Goal: Task Accomplishment & Management: Manage account settings

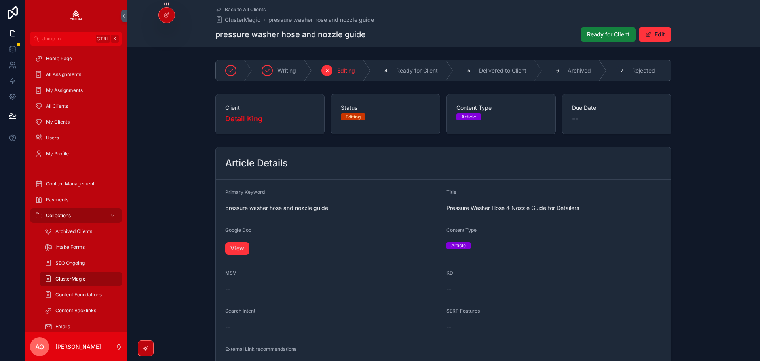
scroll to position [500, 0]
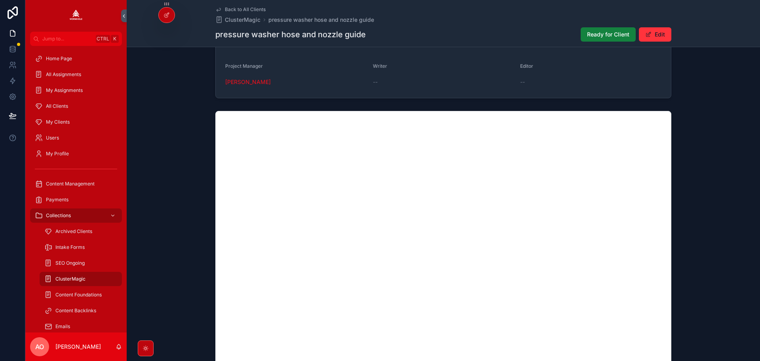
click at [594, 34] on span "Ready for Client" at bounding box center [608, 34] width 42 height 8
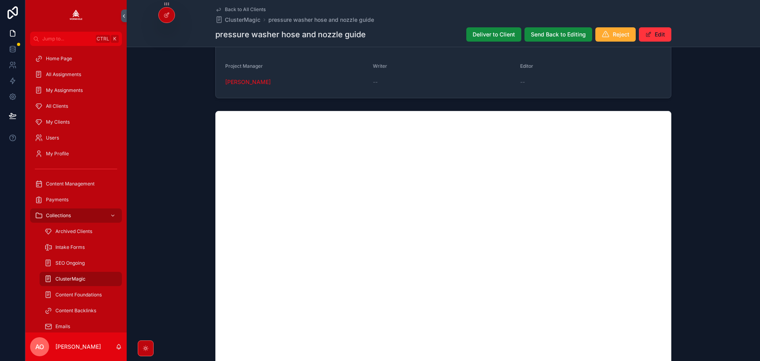
scroll to position [497, 0]
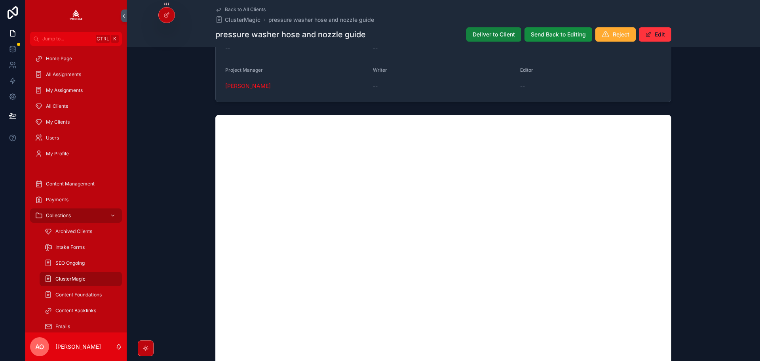
click at [487, 32] on span "Deliver to Client" at bounding box center [494, 34] width 42 height 8
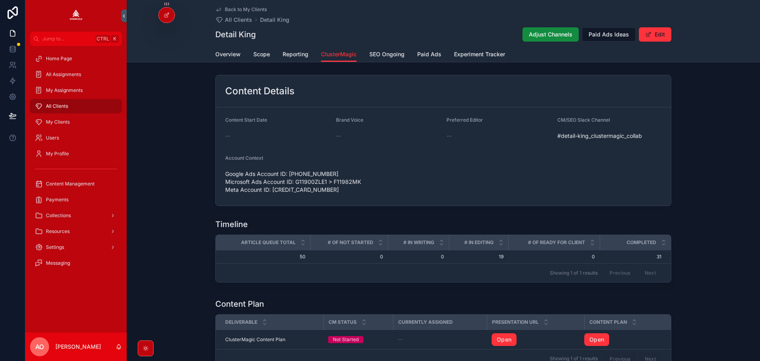
scroll to position [355, 0]
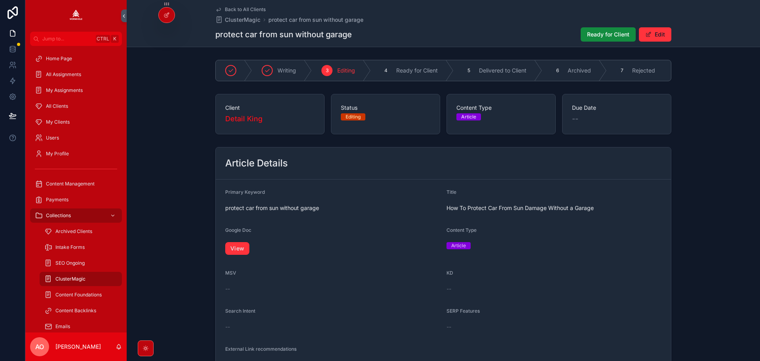
click at [235, 255] on link "View" at bounding box center [237, 248] width 24 height 13
